Goal: Obtain resource: Download file/media

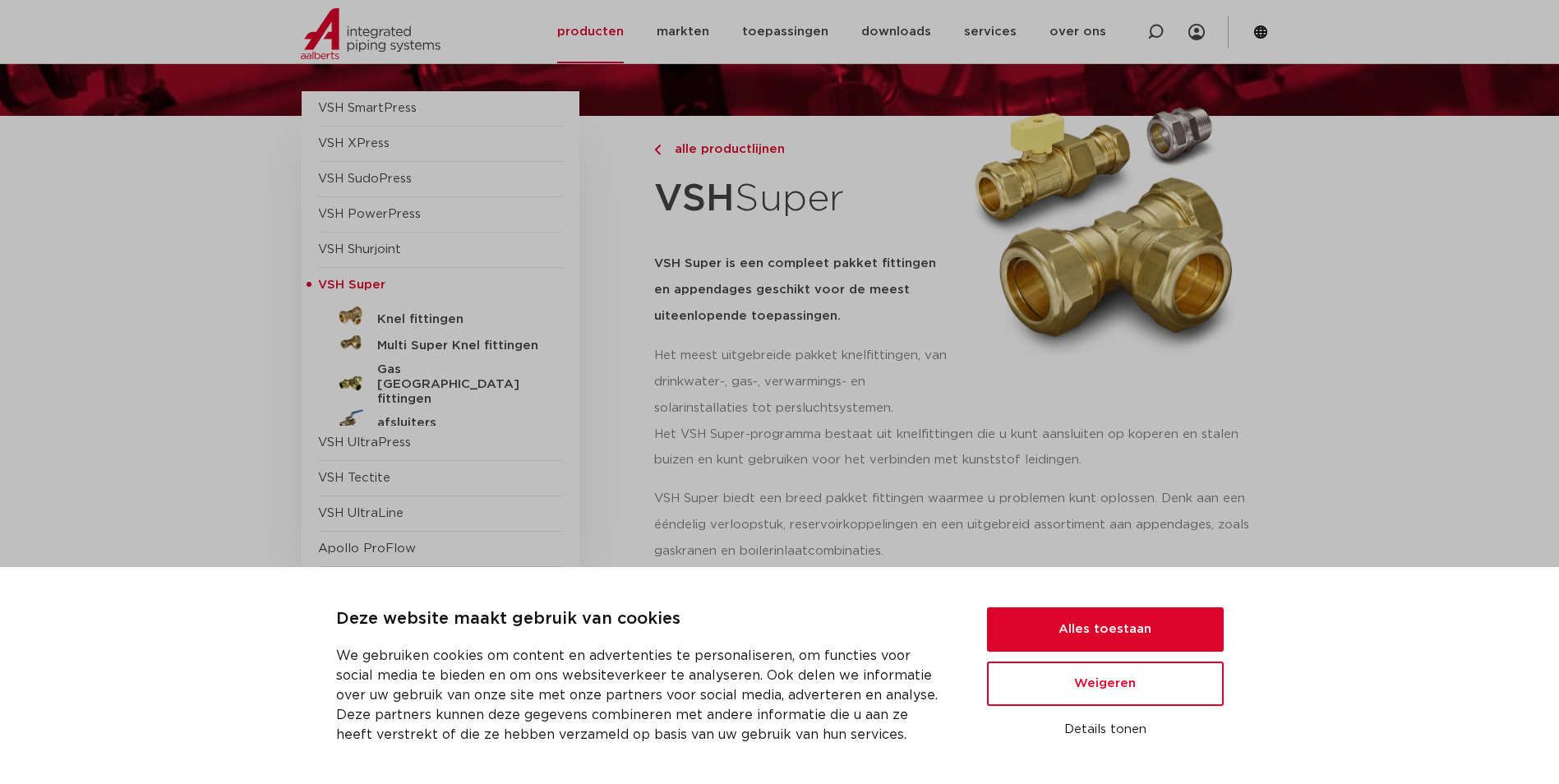
scroll to position [165, 0]
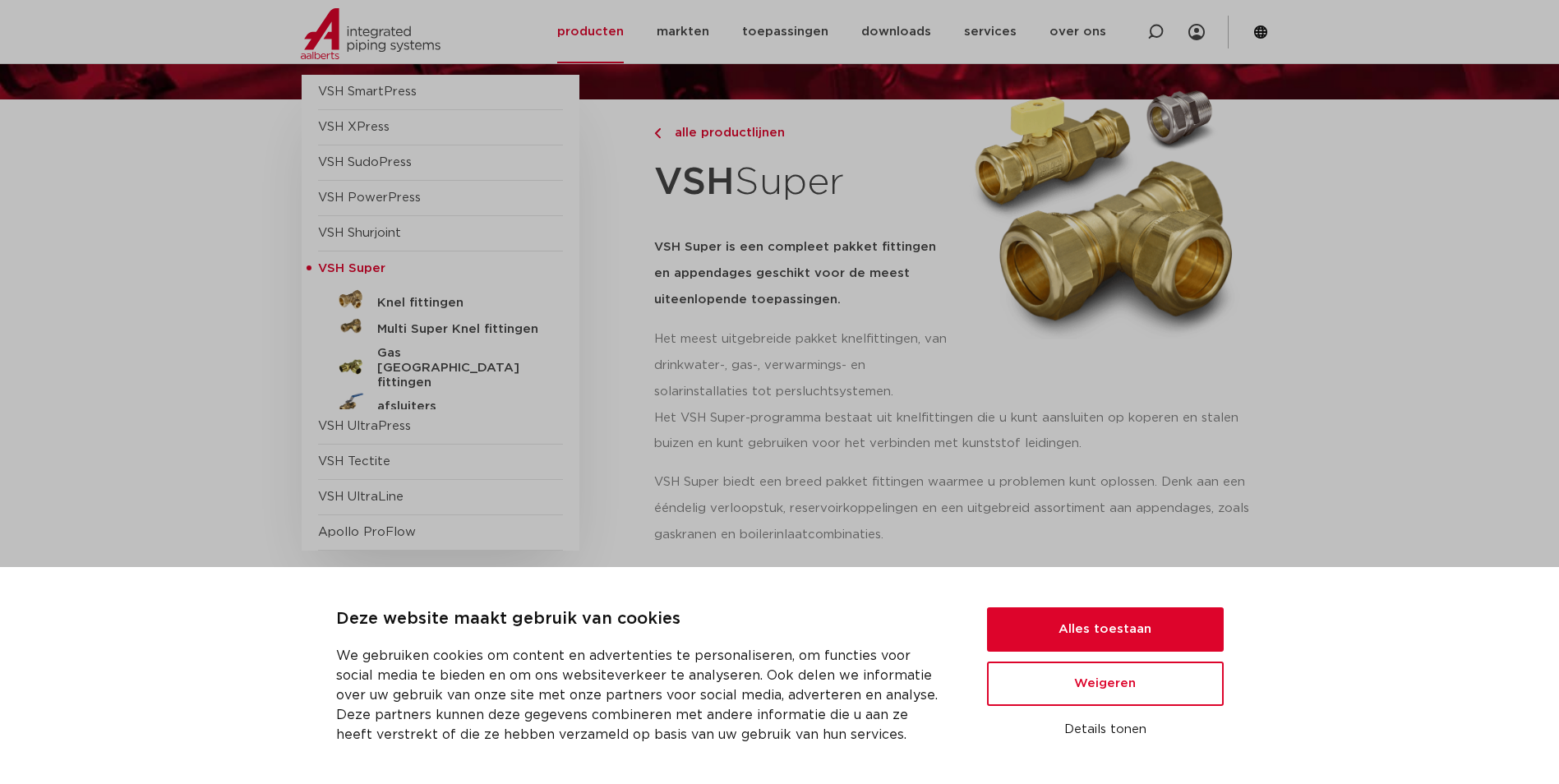
click at [601, 290] on div "VSH SmartPress afsluiters VSH XPress" at bounding box center [463, 312] width 323 height 475
click at [452, 301] on h5 "Knel fittingen" at bounding box center [458, 302] width 163 height 15
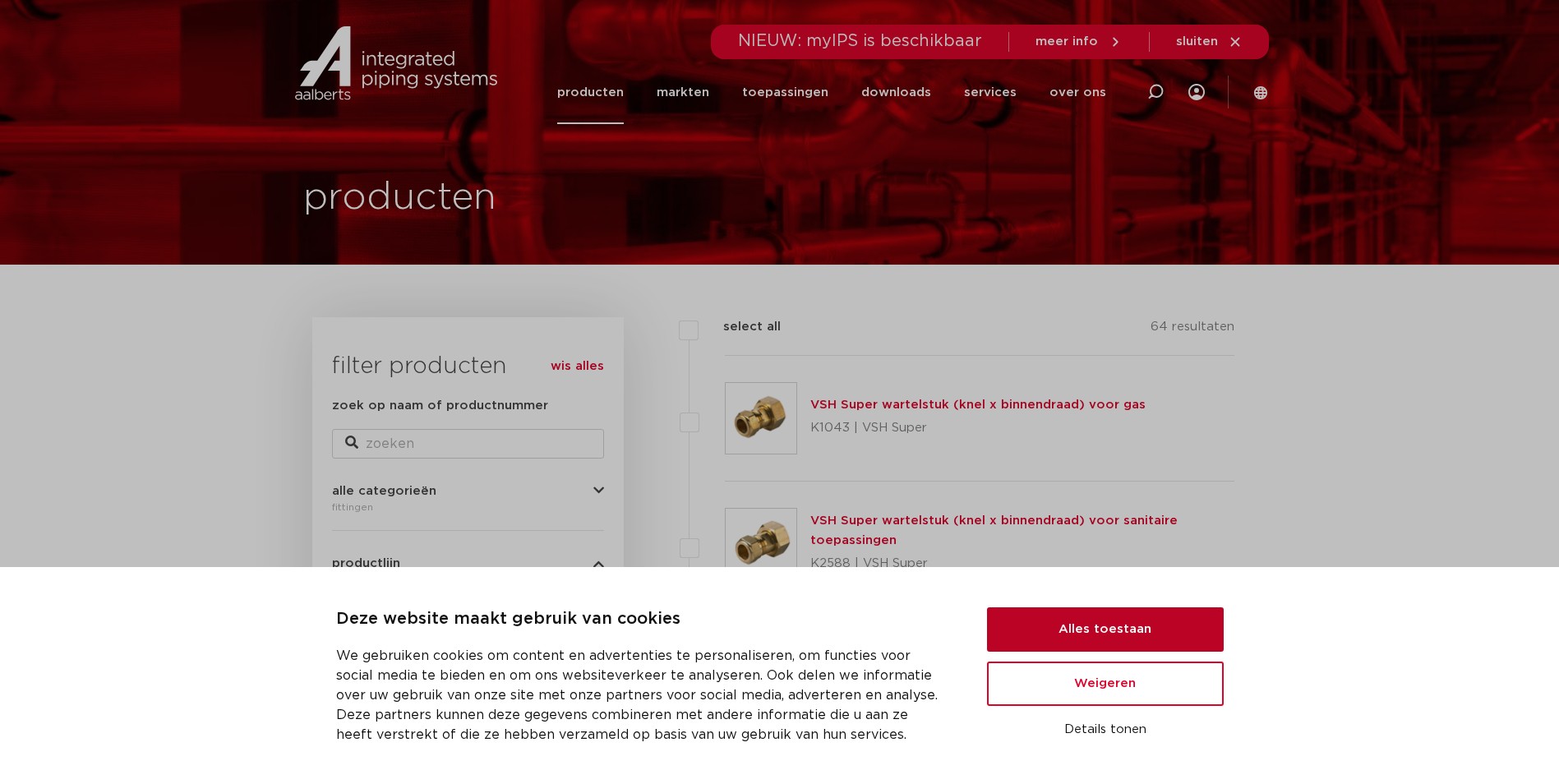
click at [1146, 626] on button "Alles toestaan" at bounding box center [1105, 629] width 236 height 45
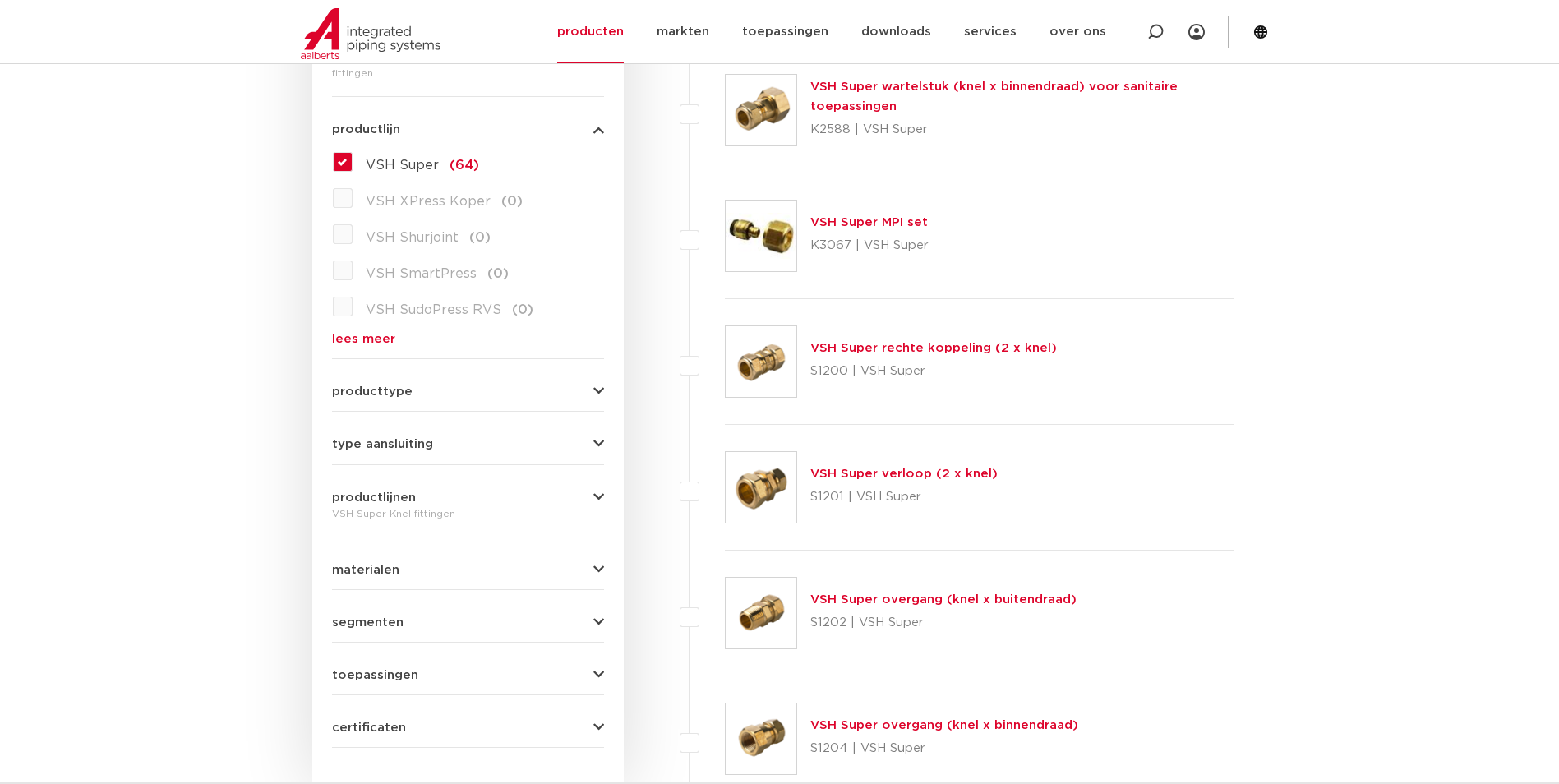
scroll to position [493, 0]
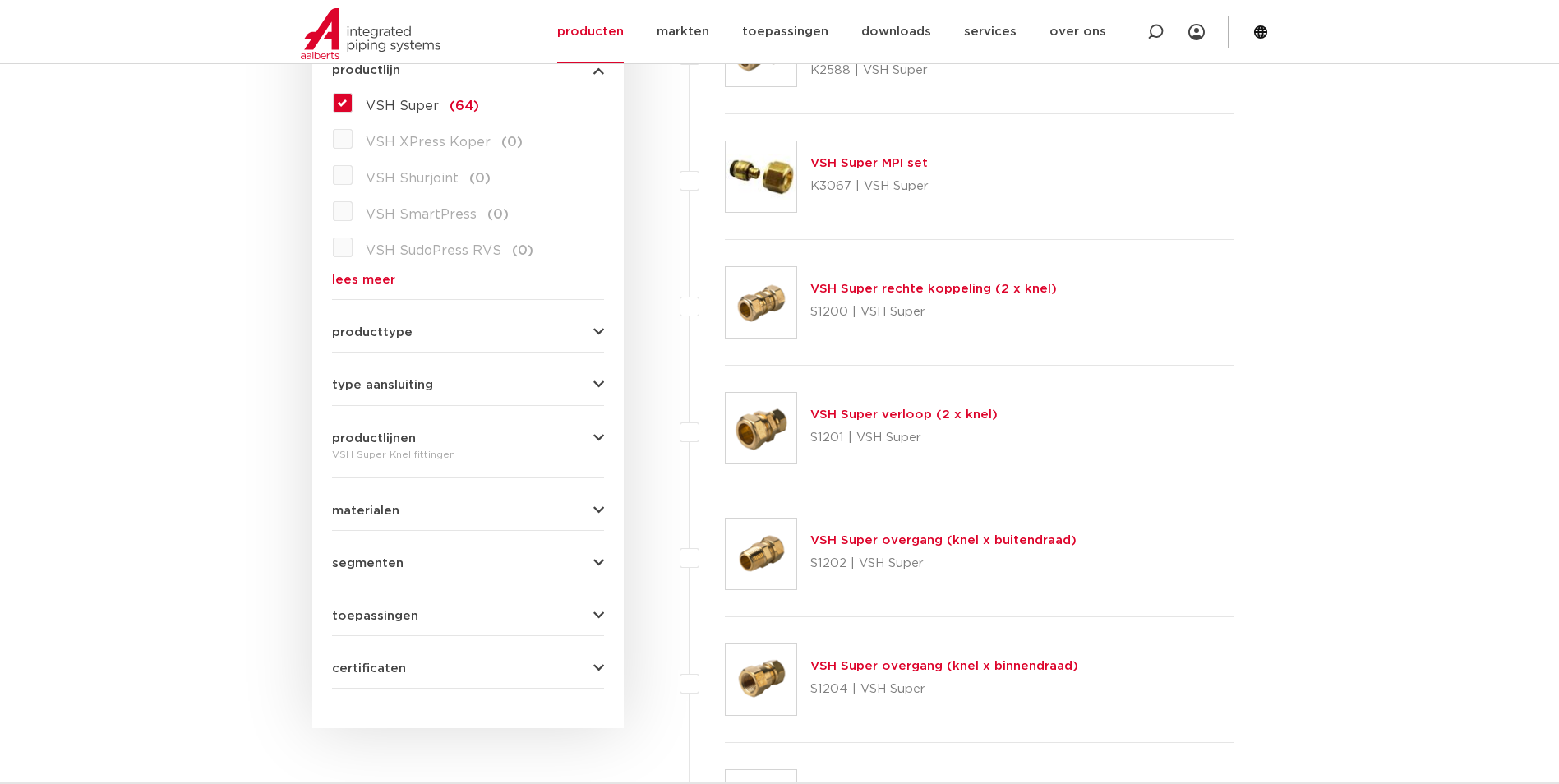
click at [784, 419] on img at bounding box center [760, 428] width 71 height 71
click at [823, 417] on link "VSH Super verloop (2 x knel)" at bounding box center [903, 414] width 187 height 13
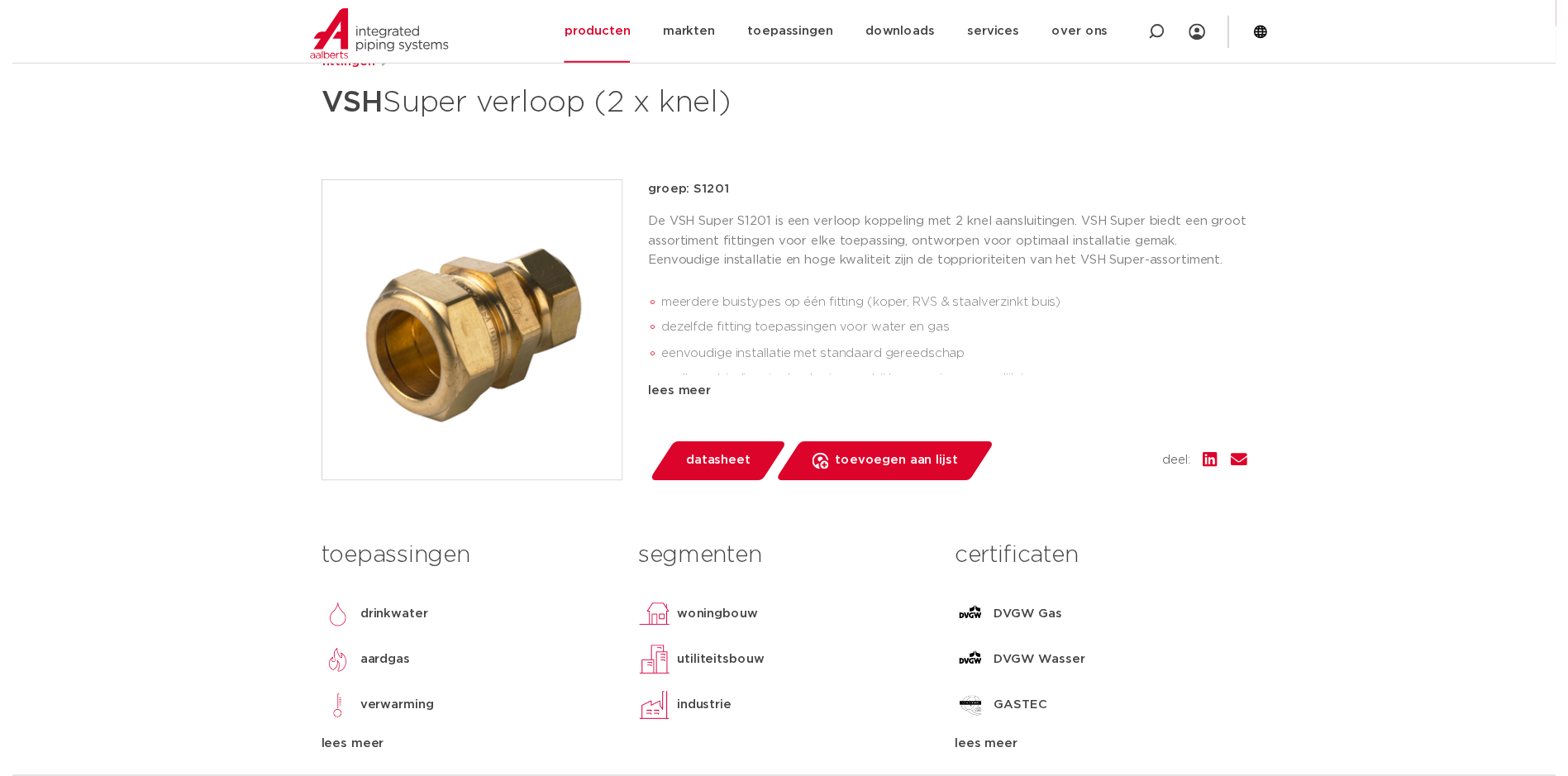
scroll to position [330, 0]
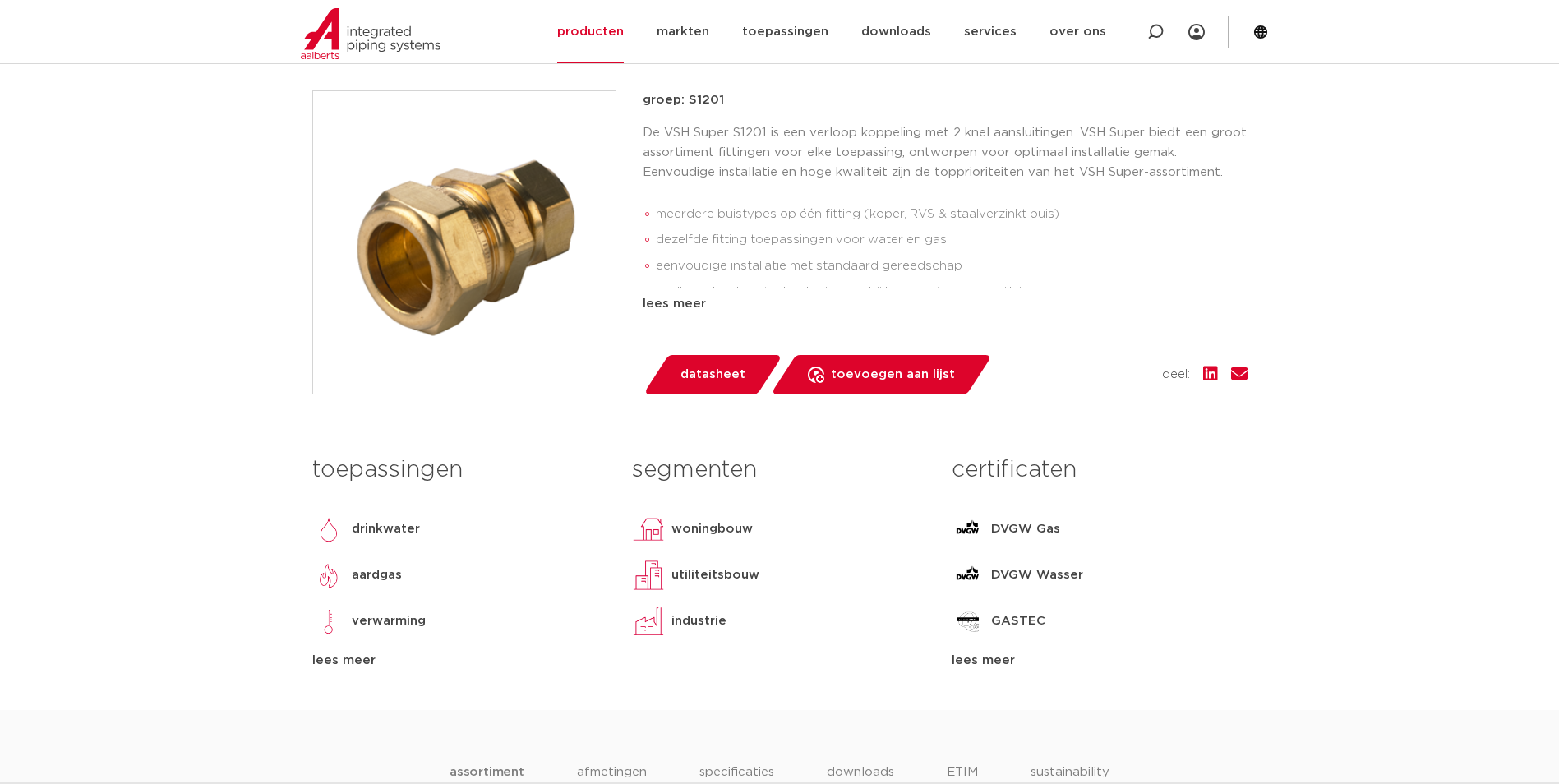
click at [716, 372] on span "datasheet" at bounding box center [713, 374] width 65 height 26
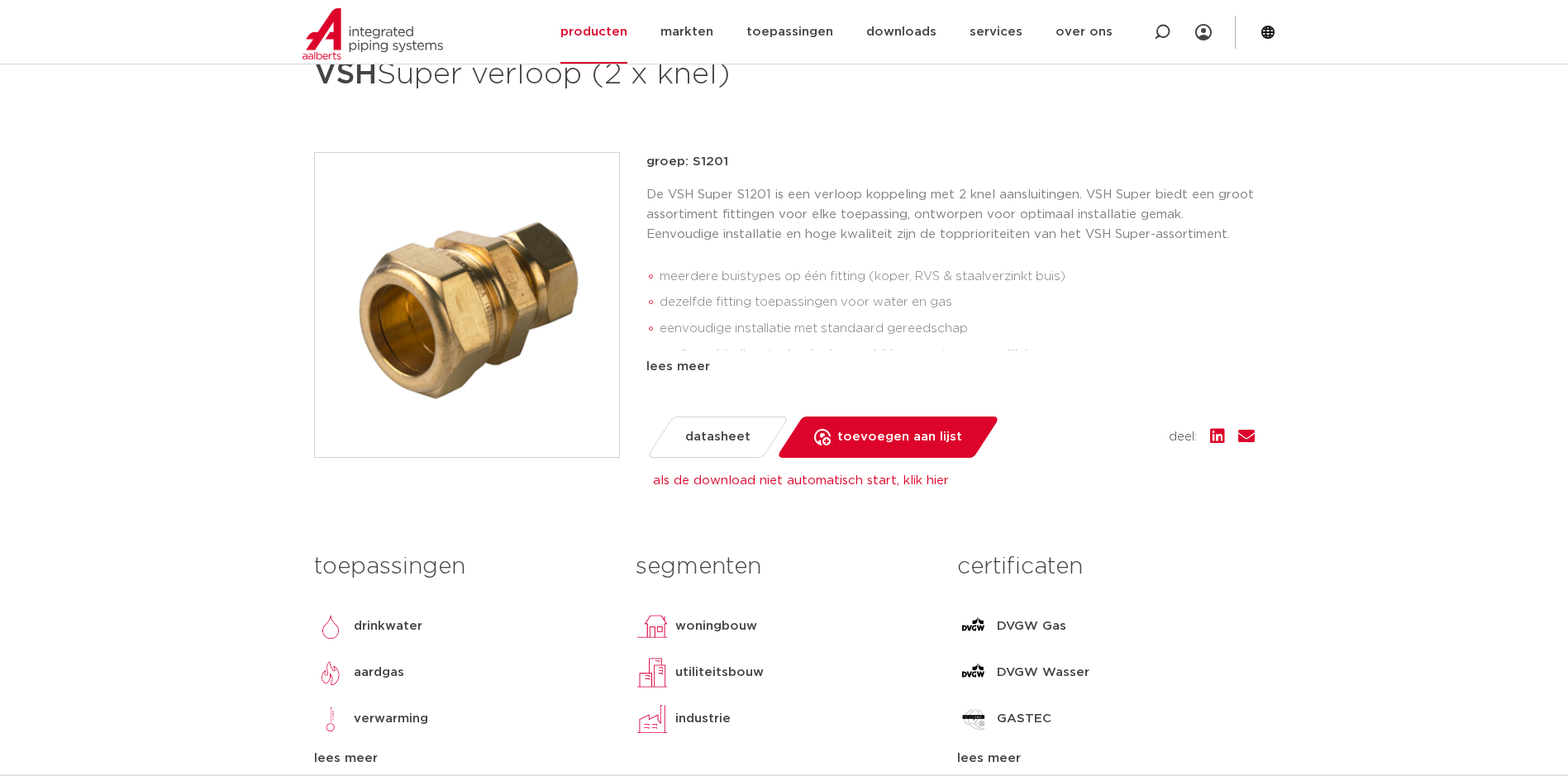
scroll to position [248, 0]
